Goal: Information Seeking & Learning: Learn about a topic

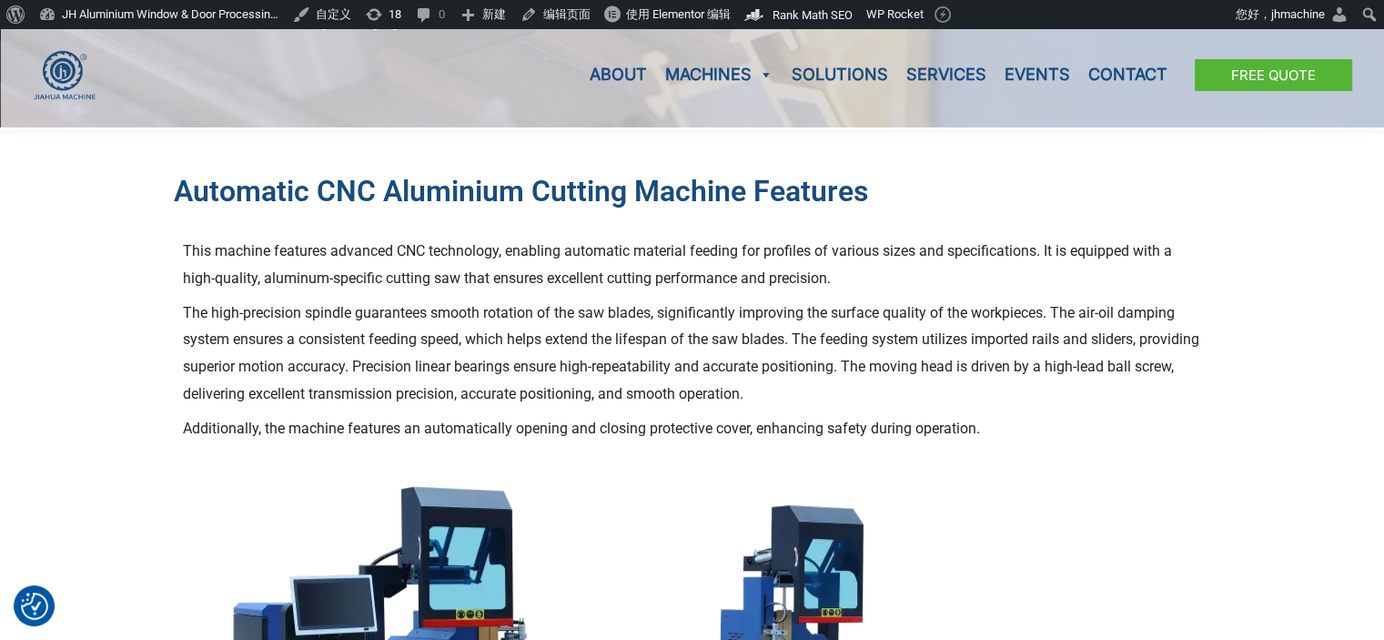
scroll to position [364, 0]
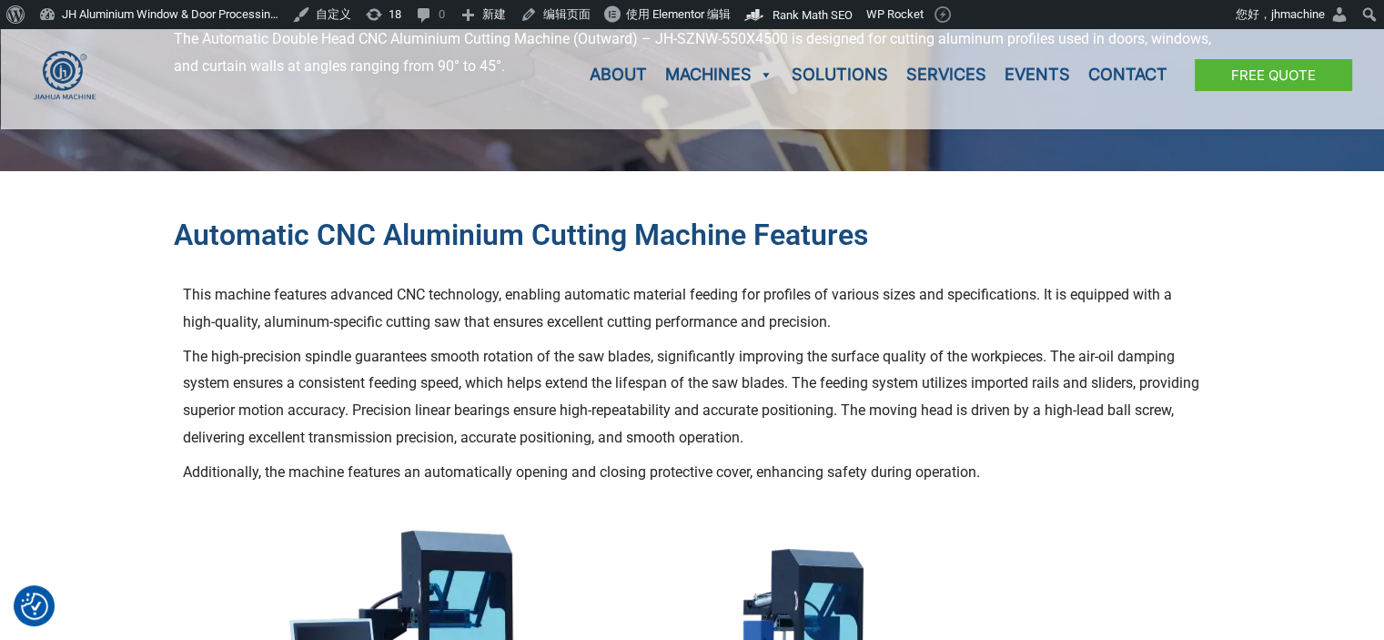
click at [1019, 247] on h2 "Automatic CNC aluminium cutting machine Features" at bounding box center [692, 236] width 1037 height 38
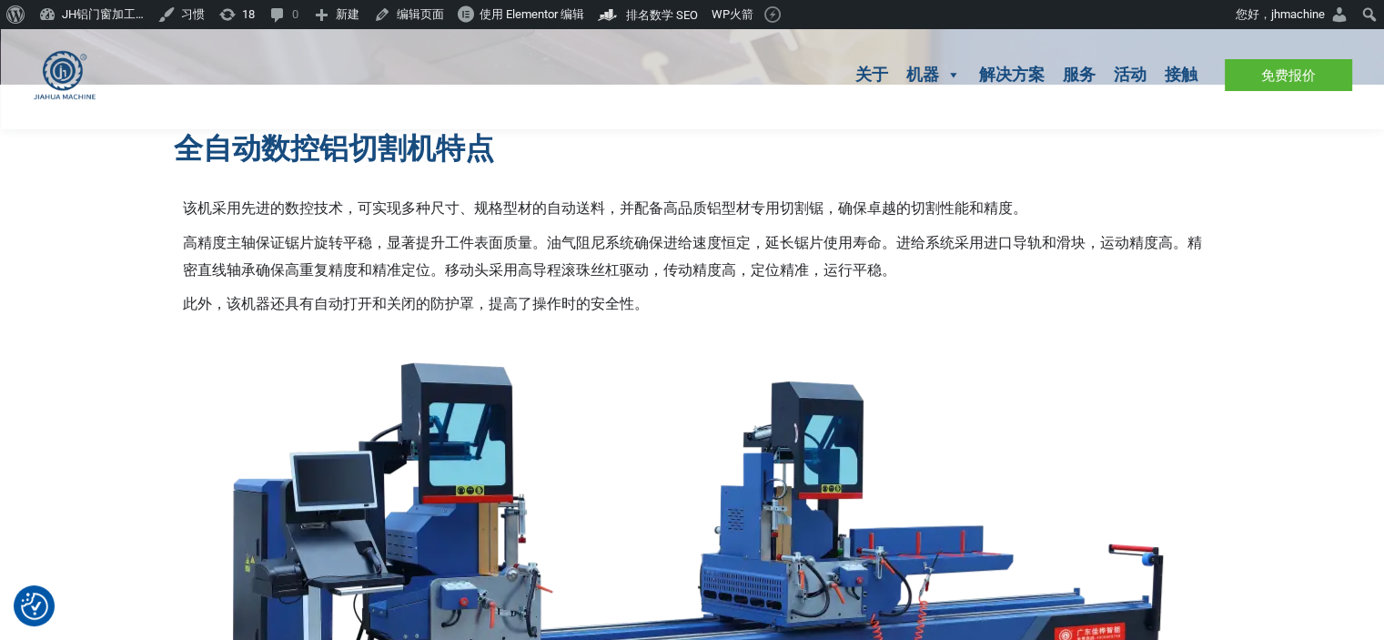
click at [1162, 349] on img at bounding box center [692, 557] width 982 height 429
click at [1124, 392] on img at bounding box center [692, 557] width 982 height 429
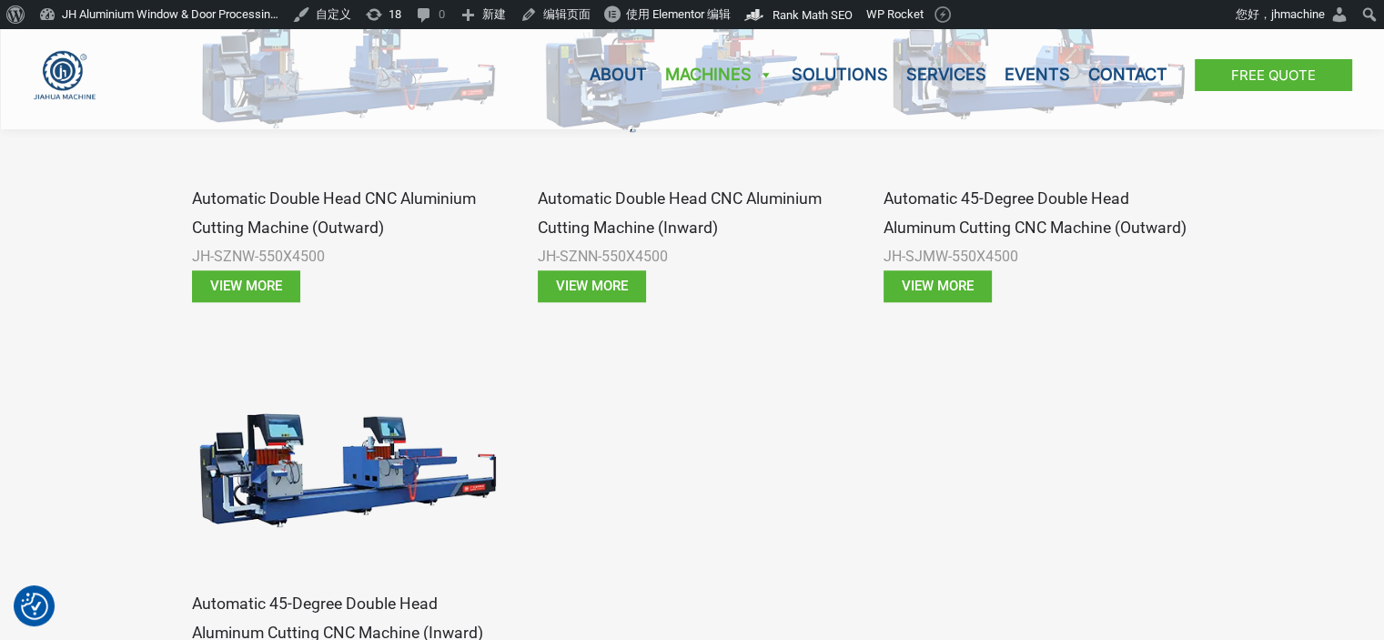
scroll to position [1365, 0]
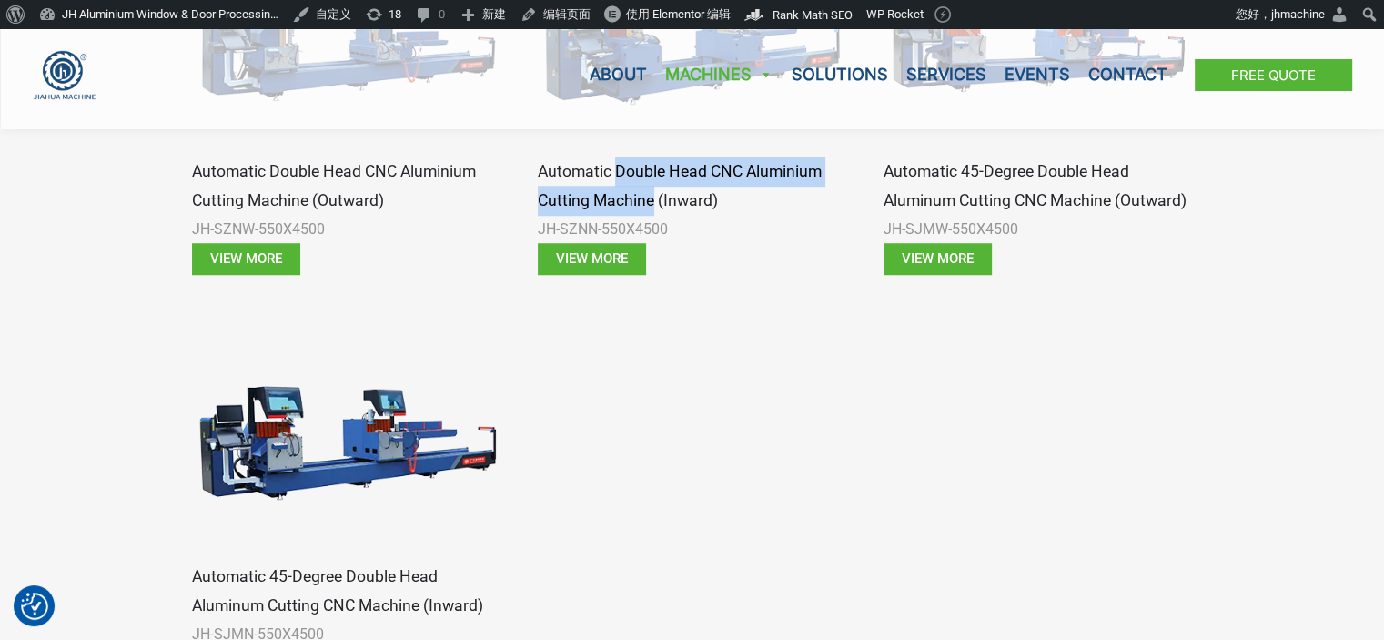
drag, startPoint x: 616, startPoint y: 166, endPoint x: 653, endPoint y: 196, distance: 47.3
click at [653, 196] on h3 "Automatic Double Head CNC Aluminium Cutting Machine (Inward)" at bounding box center [692, 185] width 309 height 59
copy h3 "Double Head CNC Aluminium Cutting Machine"
